Goal: Complete application form

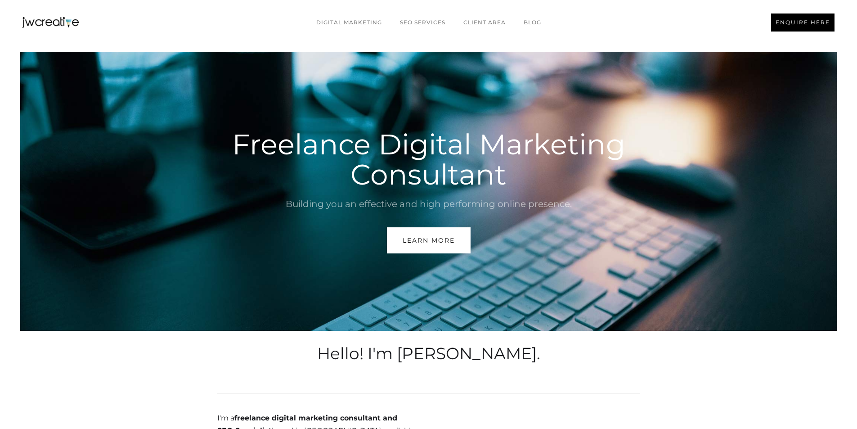
click at [793, 30] on link "ENQUIRE HERE" at bounding box center [802, 22] width 63 height 18
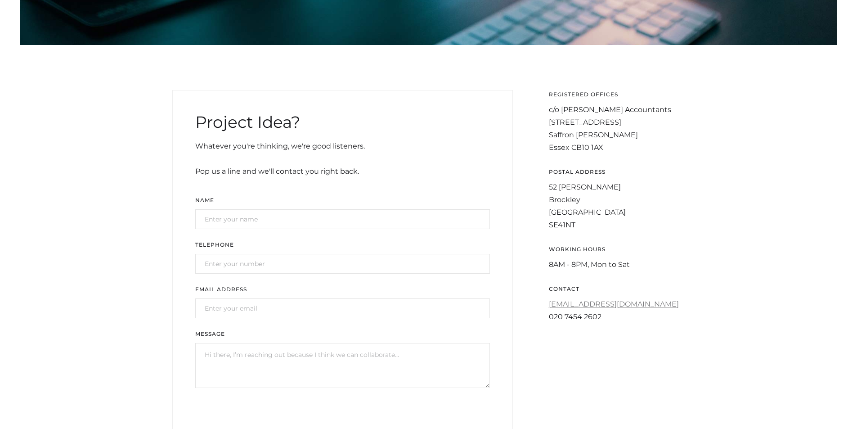
scroll to position [225, 0]
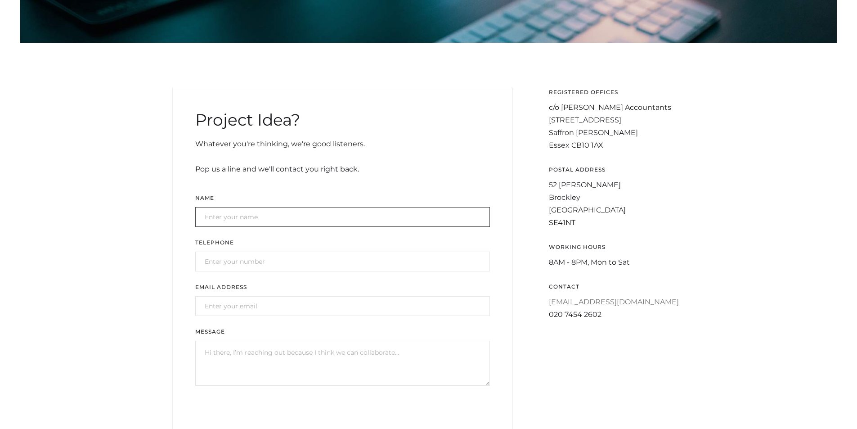
click at [249, 216] on input "Get In Touch Form" at bounding box center [342, 217] width 295 height 20
type input "Lana Dethridge"
type input "Lana@formationdata.co.uk"
click at [238, 269] on input "Get In Touch Form" at bounding box center [342, 261] width 295 height 20
click at [213, 262] on input "Get In Touch Form" at bounding box center [342, 261] width 295 height 20
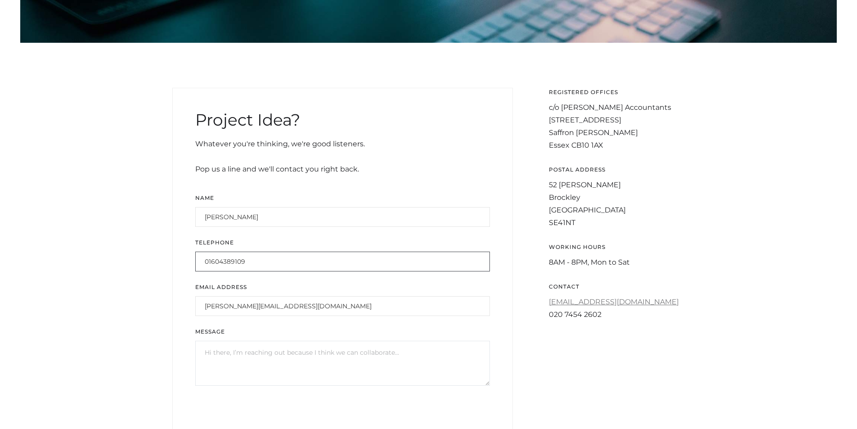
type input "01604389109"
click at [351, 365] on textarea "Message" at bounding box center [342, 363] width 295 height 45
drag, startPoint x: 351, startPoint y: 365, endPoint x: 347, endPoint y: 360, distance: 5.8
paste textarea "I hope this email finds you well. My name is Lana, and I am from a Northampton …"
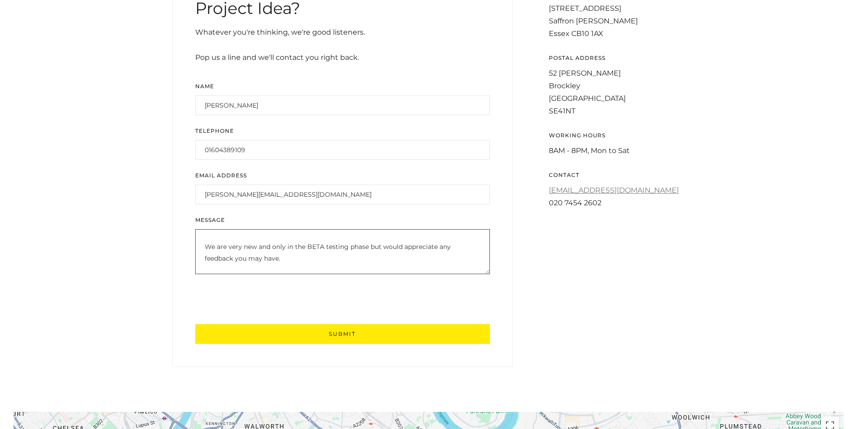
scroll to position [360, 0]
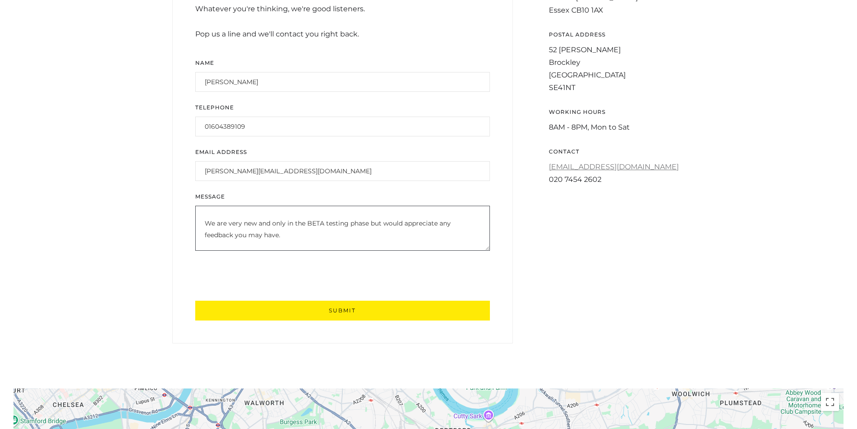
type textarea "I hope this email finds you well. My name is Lana, and I am from a Northampton …"
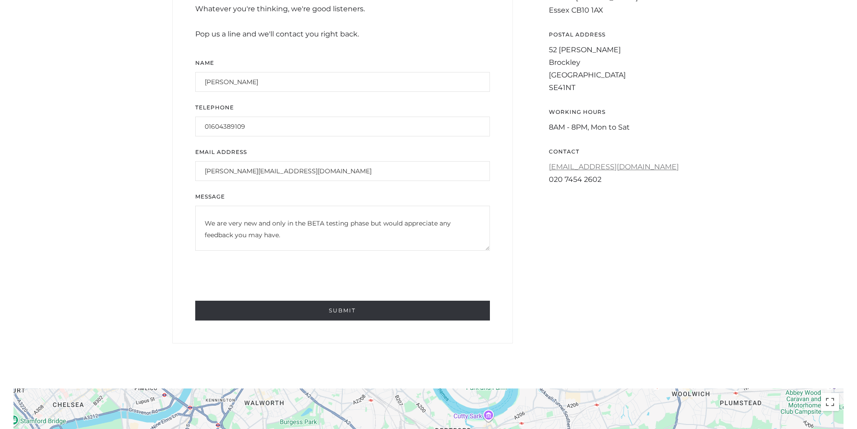
click at [335, 309] on input "Submit" at bounding box center [342, 310] width 295 height 20
type input "Please wait..."
